Goal: Task Accomplishment & Management: Manage account settings

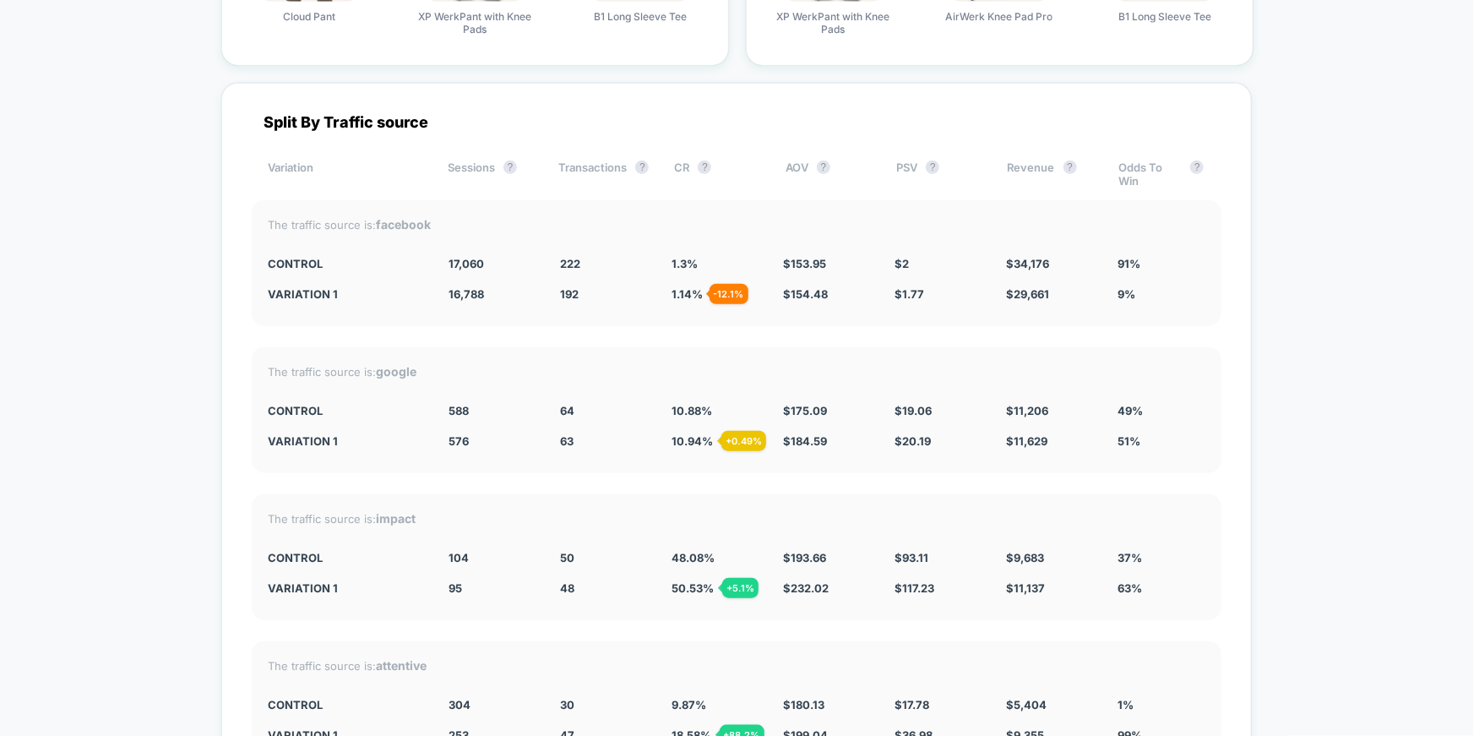
scroll to position [3764, 0]
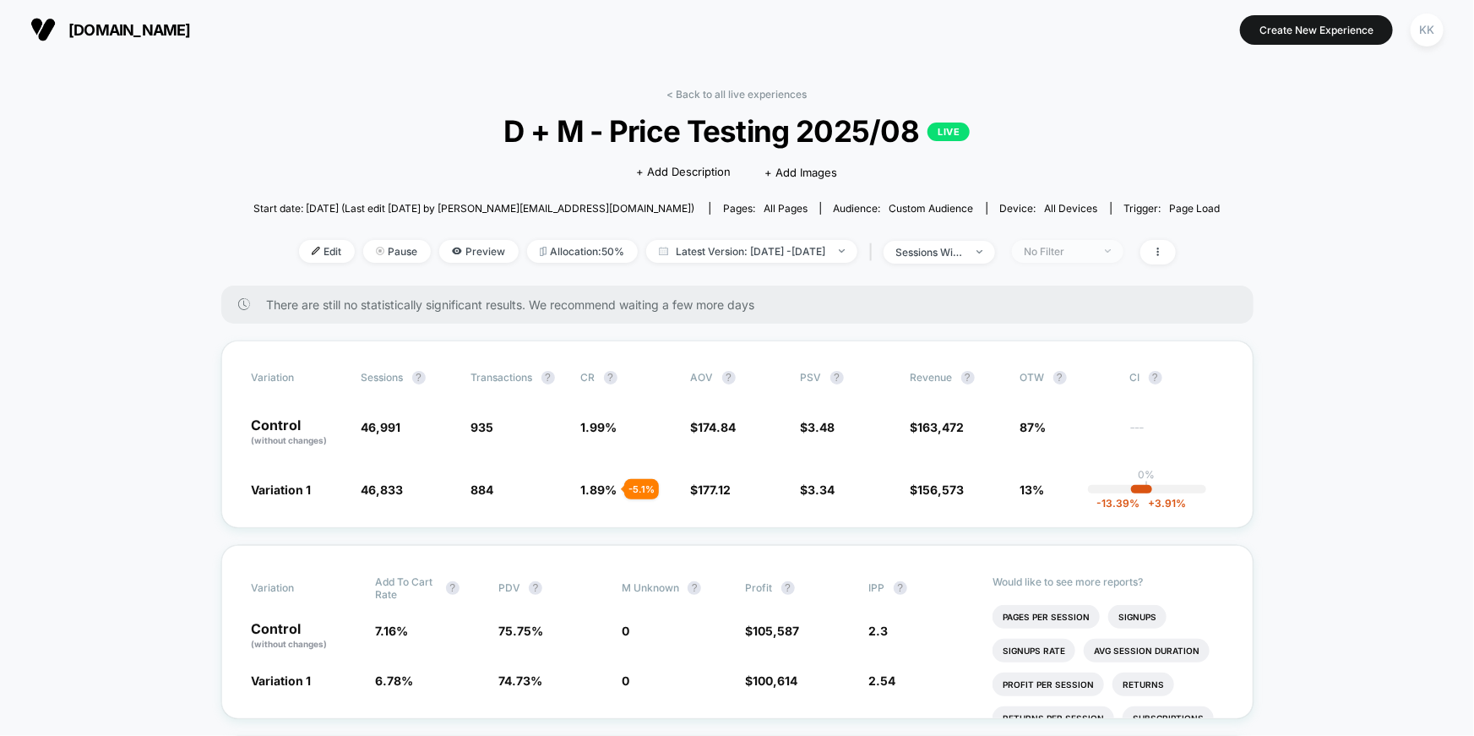
click at [1087, 247] on div "No Filter" at bounding box center [1058, 251] width 68 height 13
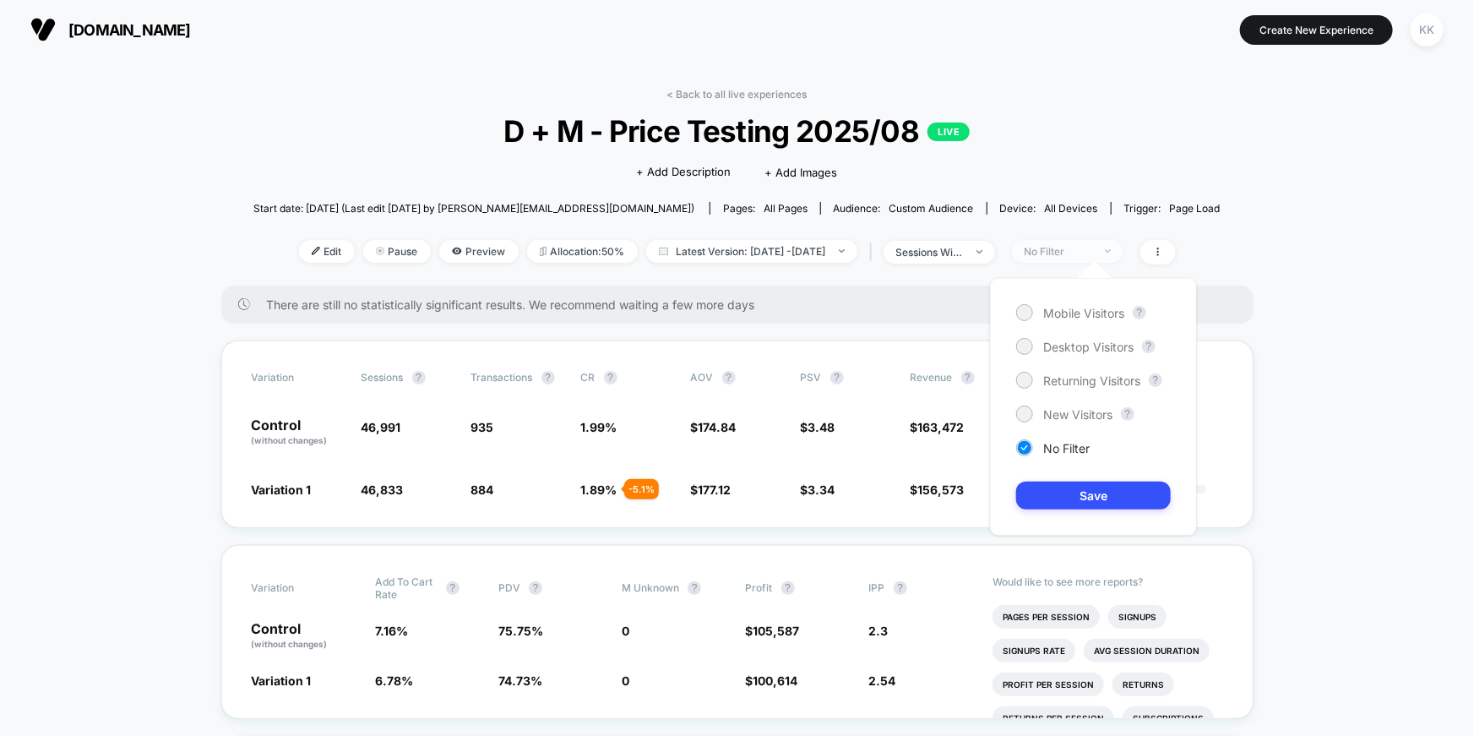
click at [1087, 247] on div "No Filter" at bounding box center [1058, 251] width 68 height 13
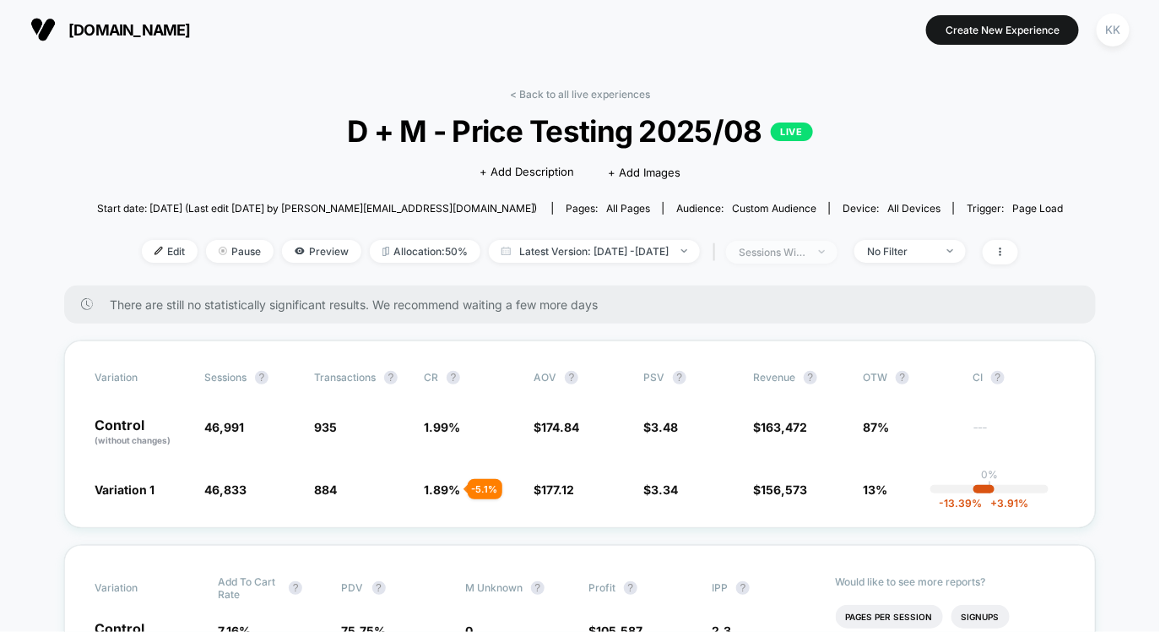
click at [801, 253] on div "sessions with impression" at bounding box center [773, 252] width 68 height 13
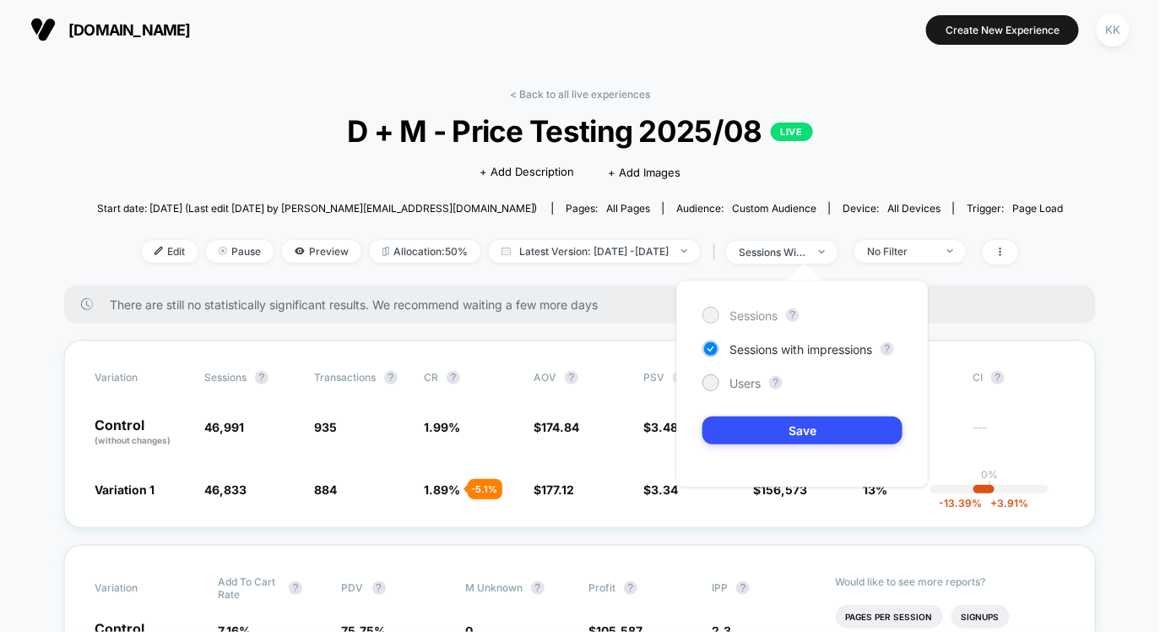
click at [741, 314] on span "Sessions" at bounding box center [754, 315] width 48 height 14
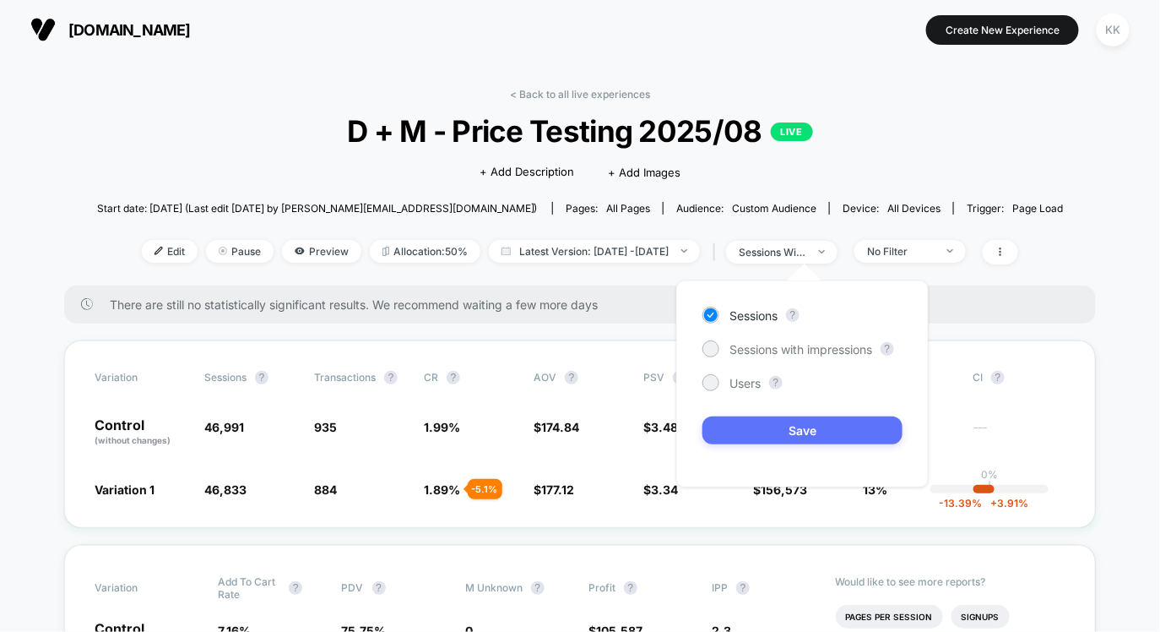
click at [778, 435] on button "Save" at bounding box center [803, 430] width 200 height 28
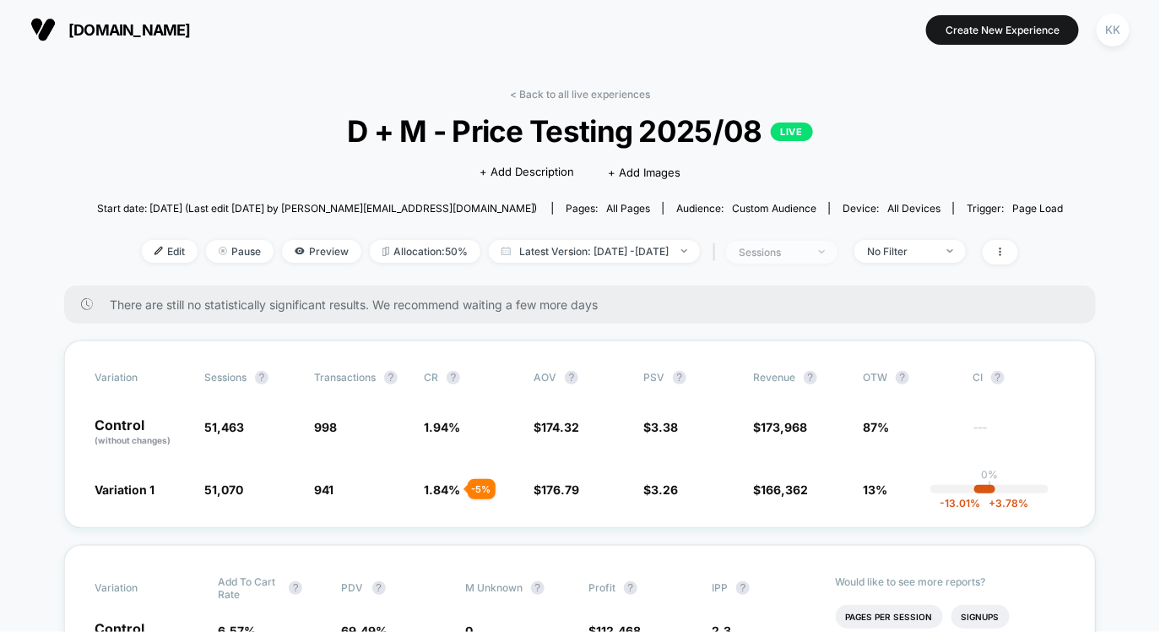
click at [838, 254] on span "sessions" at bounding box center [781, 252] width 111 height 23
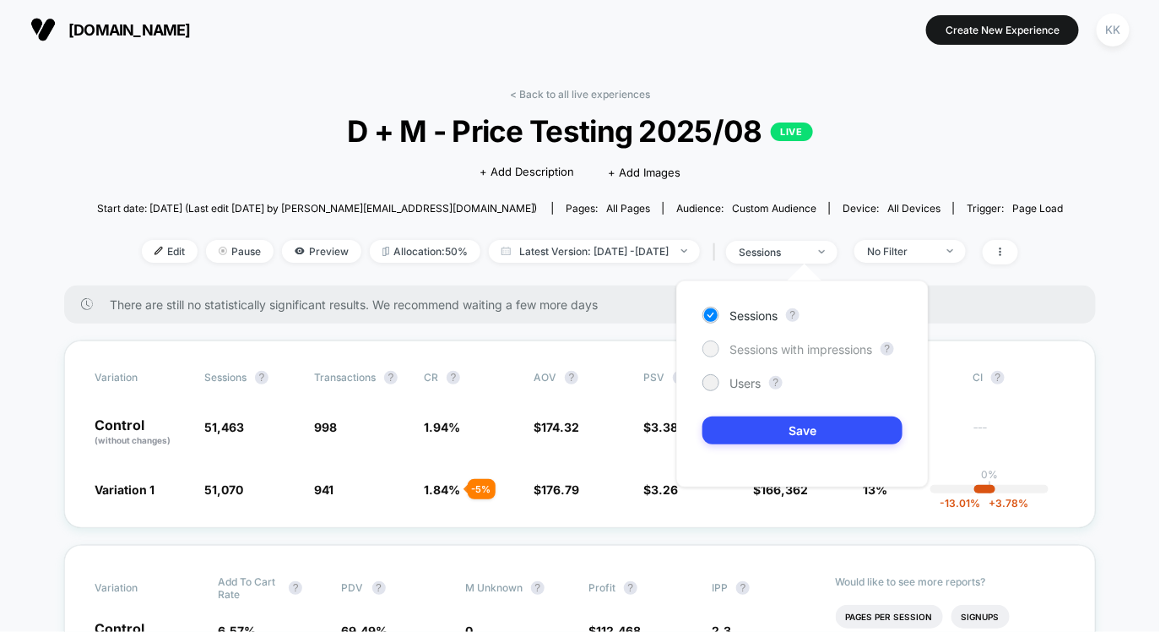
click at [811, 352] on span "Sessions with impressions" at bounding box center [801, 349] width 143 height 14
click at [800, 425] on button "Save" at bounding box center [803, 430] width 200 height 28
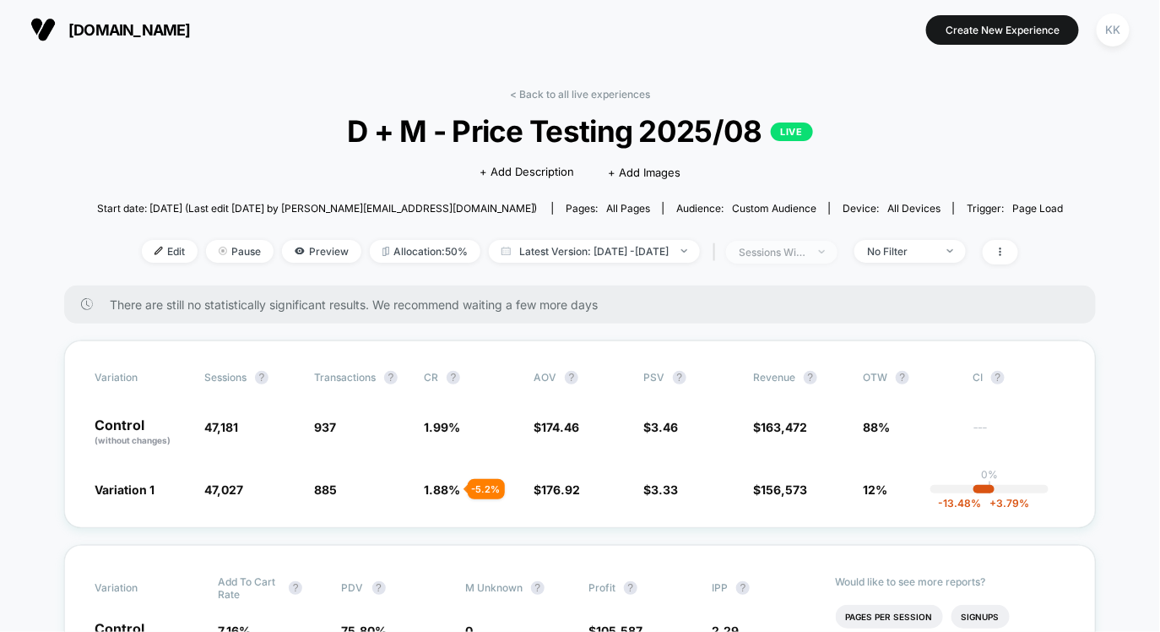
click at [838, 255] on span "sessions with impression" at bounding box center [781, 252] width 111 height 23
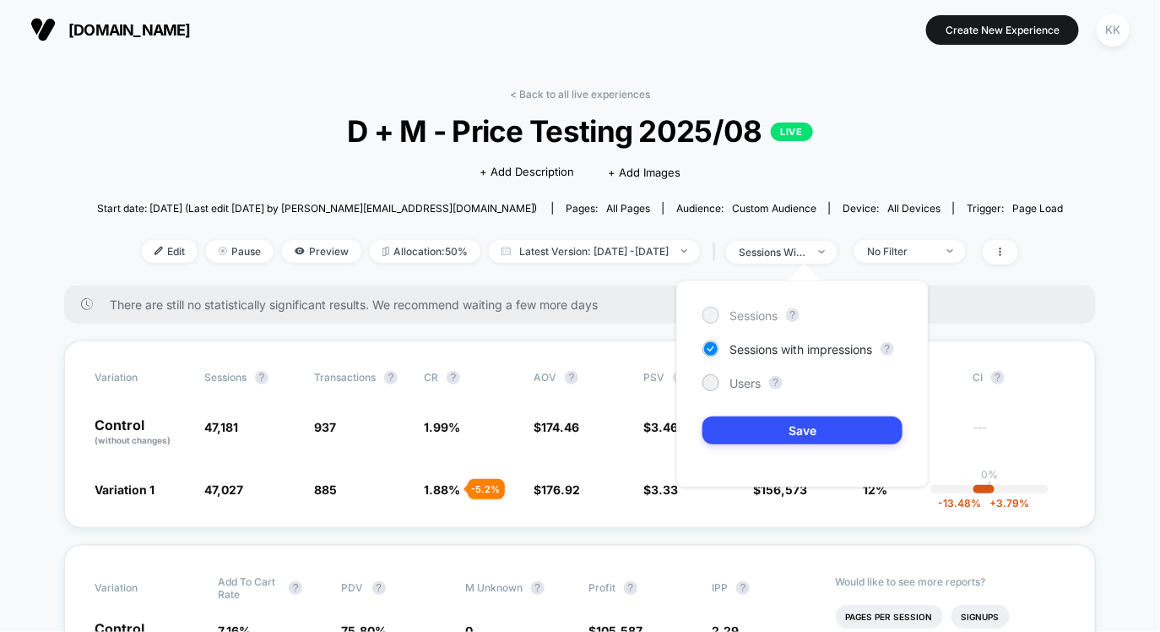
click at [762, 318] on span "Sessions" at bounding box center [754, 315] width 48 height 14
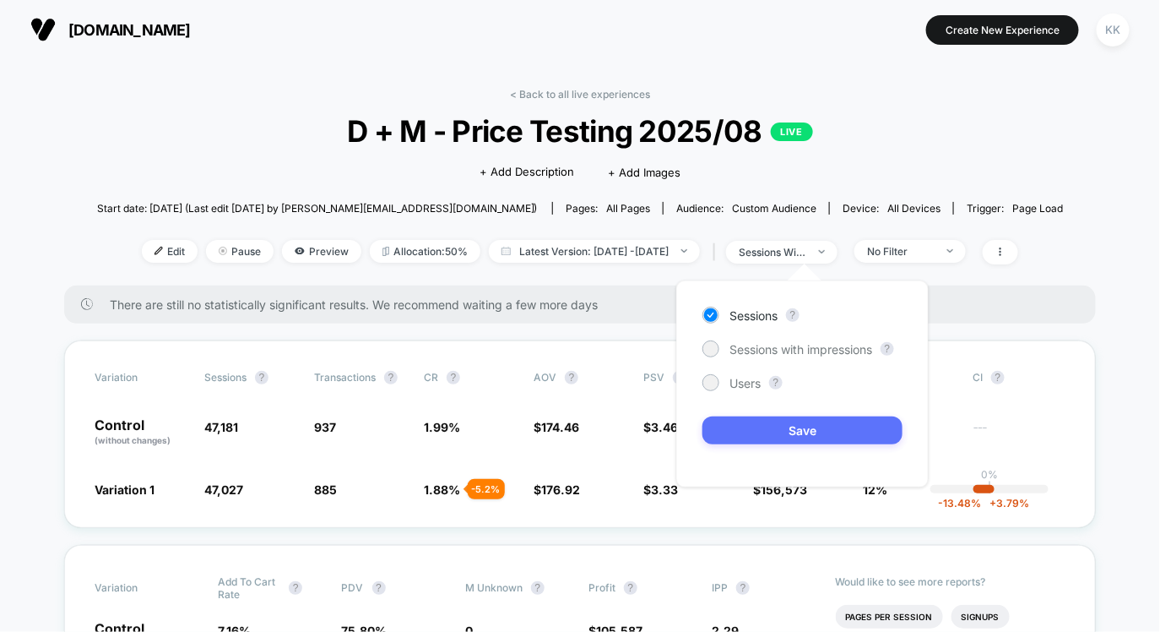
click at [795, 439] on button "Save" at bounding box center [803, 430] width 200 height 28
